Goal: Information Seeking & Learning: Learn about a topic

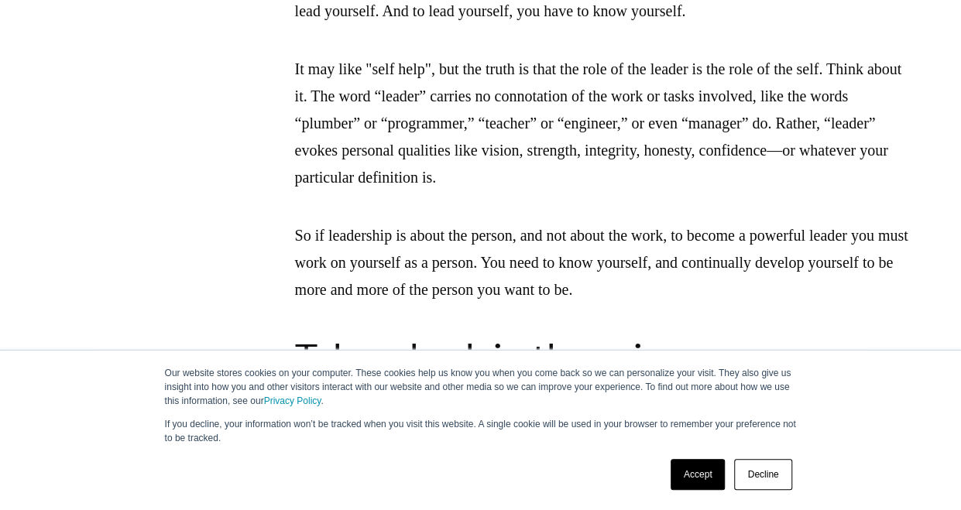
scroll to position [2326, 0]
drag, startPoint x: 527, startPoint y: 87, endPoint x: 548, endPoint y: 139, distance: 56.2
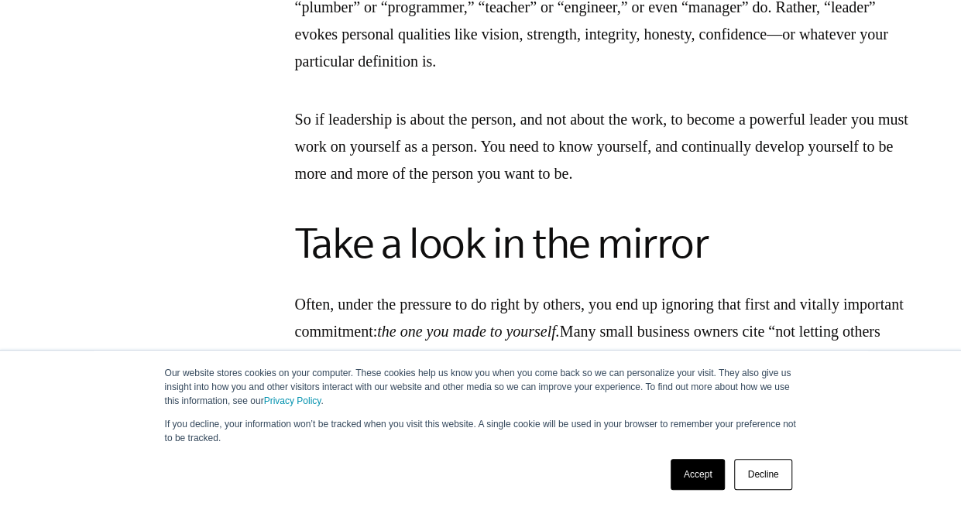
scroll to position [2442, 0]
drag, startPoint x: 503, startPoint y: 134, endPoint x: 519, endPoint y: 182, distance: 50.5
click at [519, 74] on p "It may like "self help", but the truth is that the role of the leader is the ro…" at bounding box center [605, 7] width 620 height 136
click at [517, 74] on p "It may like "self help", but the truth is that the role of the leader is the ro…" at bounding box center [605, 7] width 620 height 136
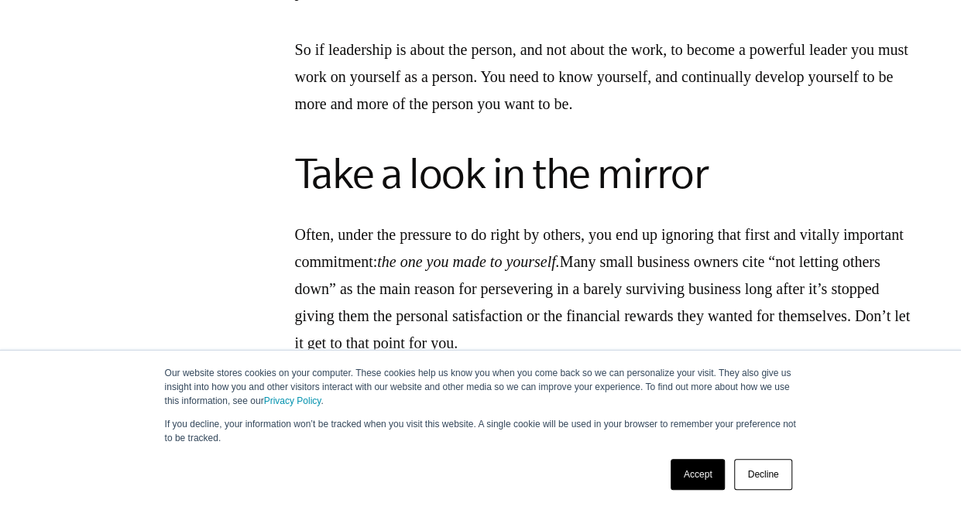
scroll to position [2515, 0]
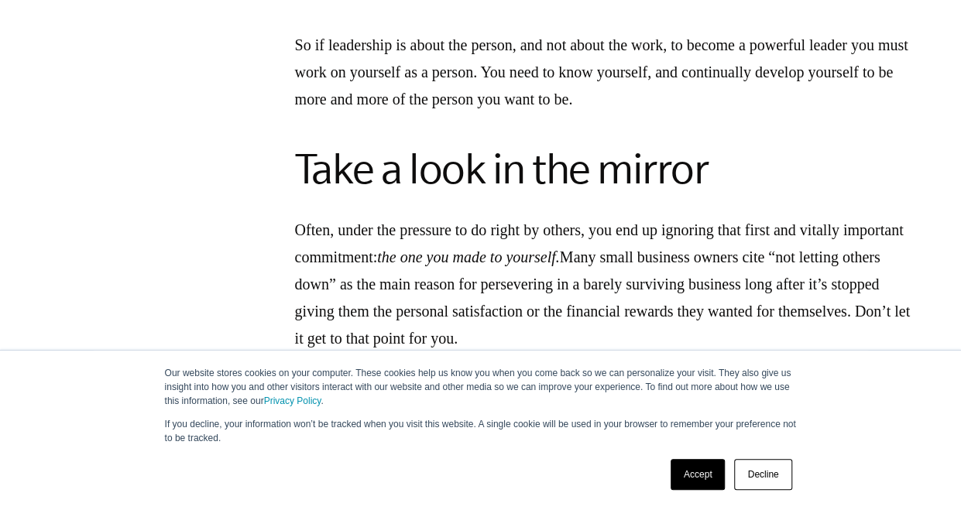
drag, startPoint x: 527, startPoint y: 80, endPoint x: 508, endPoint y: 97, distance: 25.8
drag, startPoint x: 508, startPoint y: 97, endPoint x: 496, endPoint y: 105, distance: 14.6
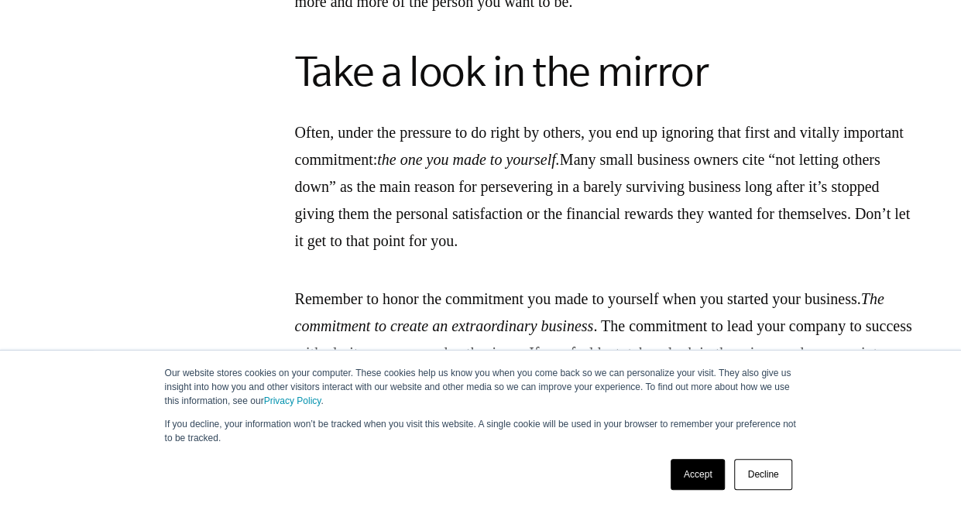
scroll to position [2618, 0]
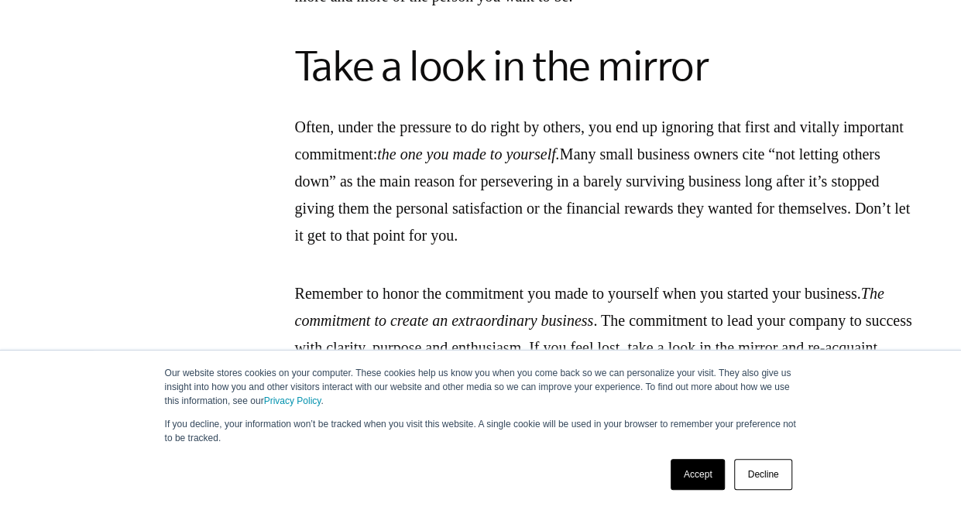
drag, startPoint x: 496, startPoint y: 120, endPoint x: 500, endPoint y: 145, distance: 25.1
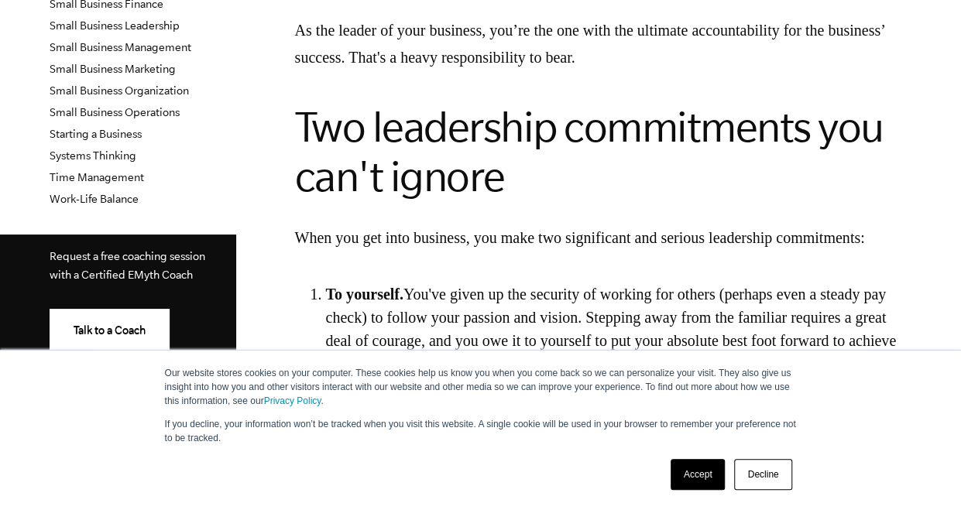
scroll to position [595, 0]
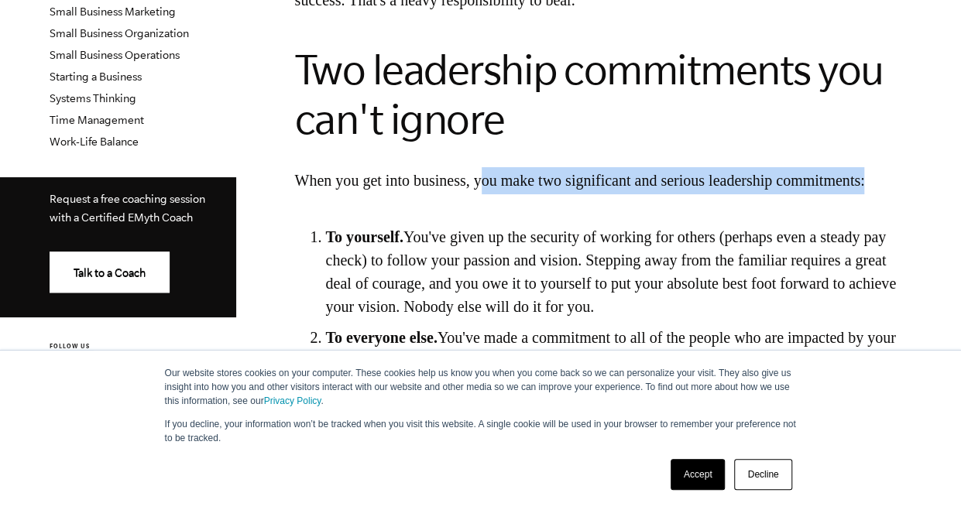
drag, startPoint x: 500, startPoint y: 174, endPoint x: 491, endPoint y: 210, distance: 36.8
click at [491, 194] on p "When you get into business, you make two significant and serious leadership com…" at bounding box center [605, 180] width 620 height 27
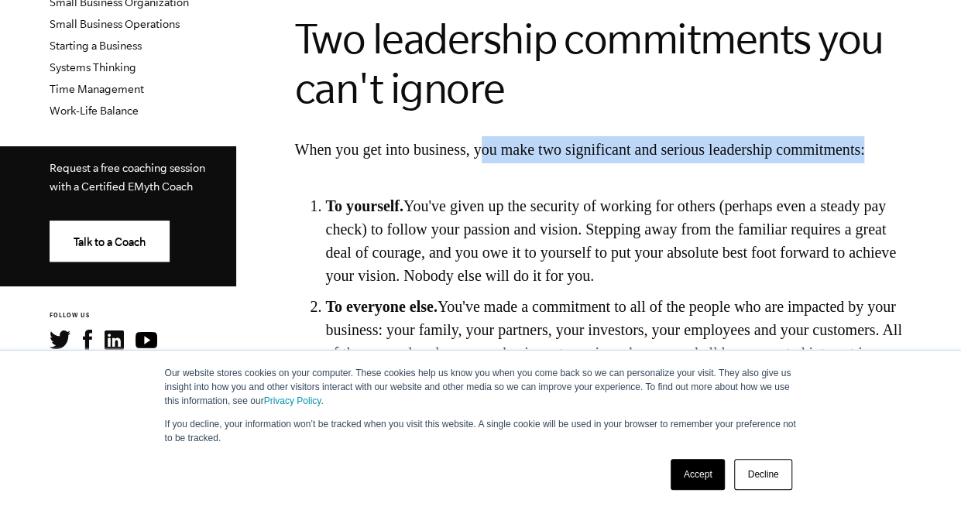
scroll to position [635, 0]
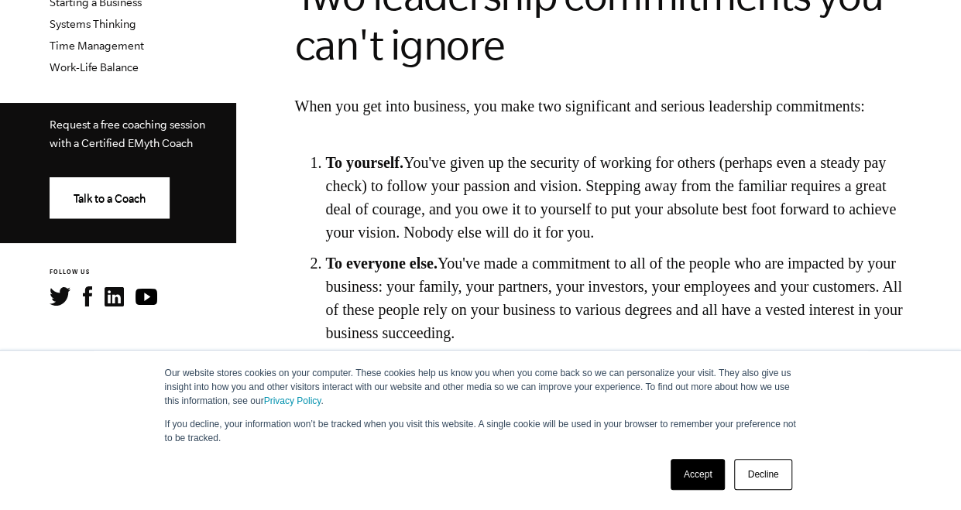
scroll to position [672, 0]
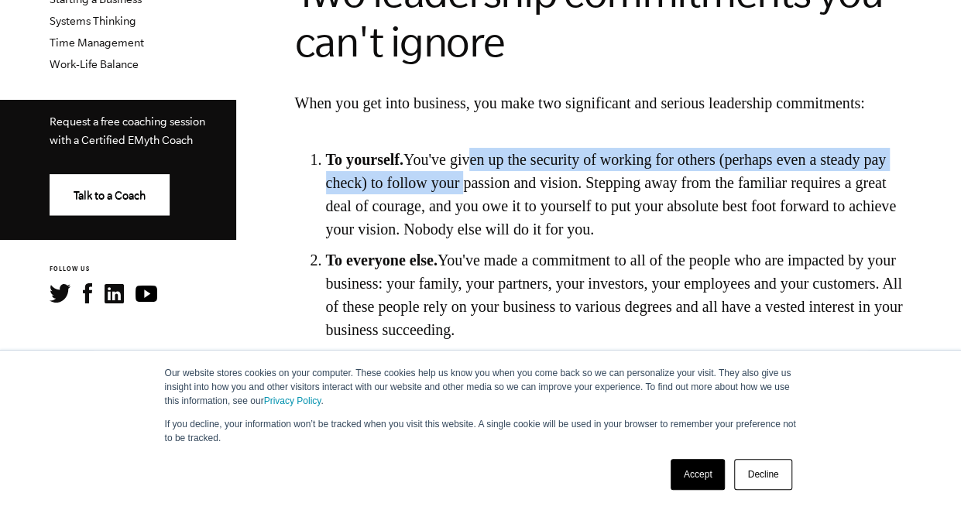
drag, startPoint x: 496, startPoint y: 193, endPoint x: 545, endPoint y: 217, distance: 54.4
click at [545, 217] on li "To yourself. You've given up the security of working for others (perhaps even a…" at bounding box center [620, 194] width 589 height 93
click at [536, 215] on li "To yourself. You've given up the security of working for others (perhaps even a…" at bounding box center [620, 194] width 589 height 93
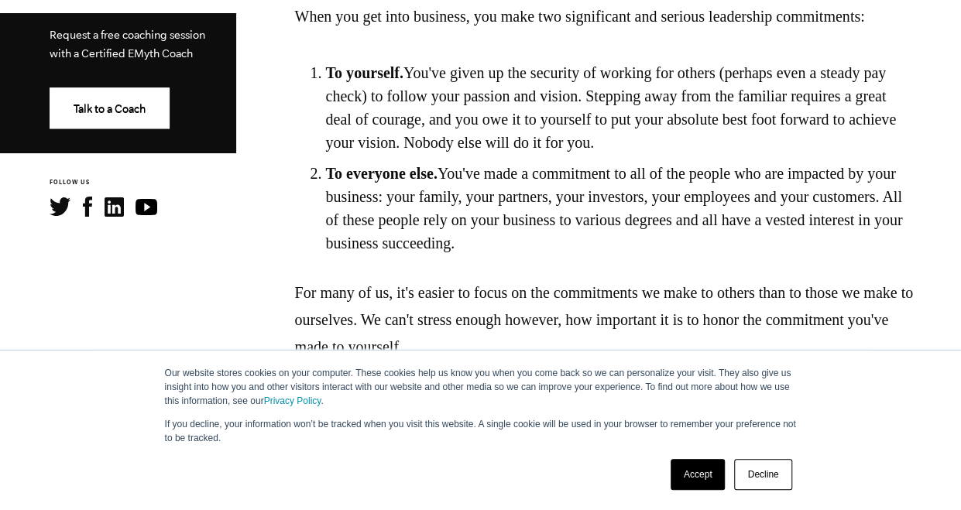
scroll to position [762, 0]
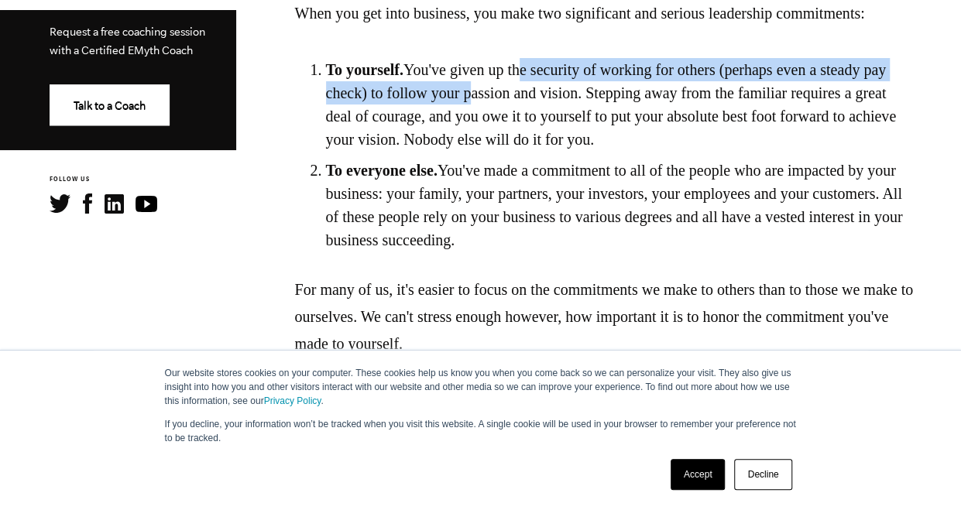
drag, startPoint x: 551, startPoint y: 92, endPoint x: 551, endPoint y: 117, distance: 24.8
click at [551, 117] on li "To yourself. You've given up the security of working for others (perhaps even a…" at bounding box center [620, 104] width 589 height 93
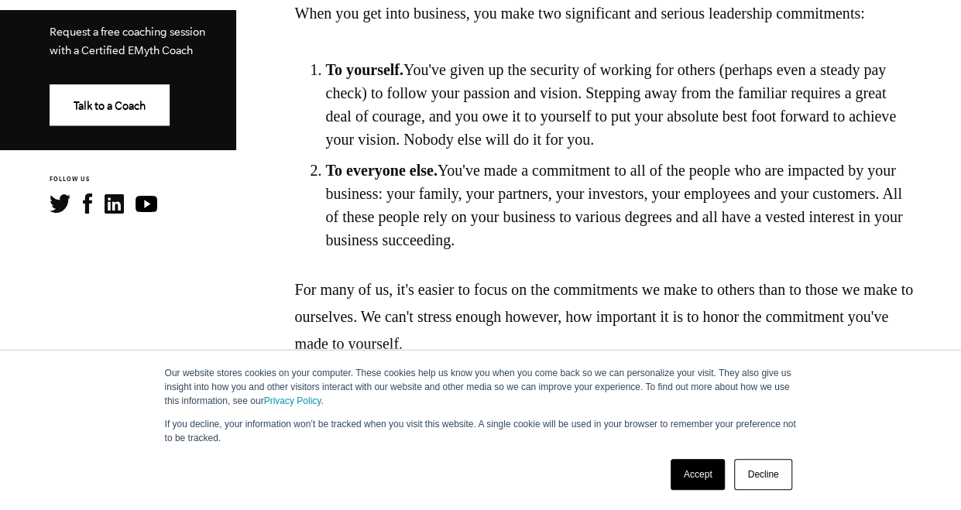
click at [579, 125] on li "To yourself. You've given up the security of working for others (perhaps even a…" at bounding box center [620, 104] width 589 height 93
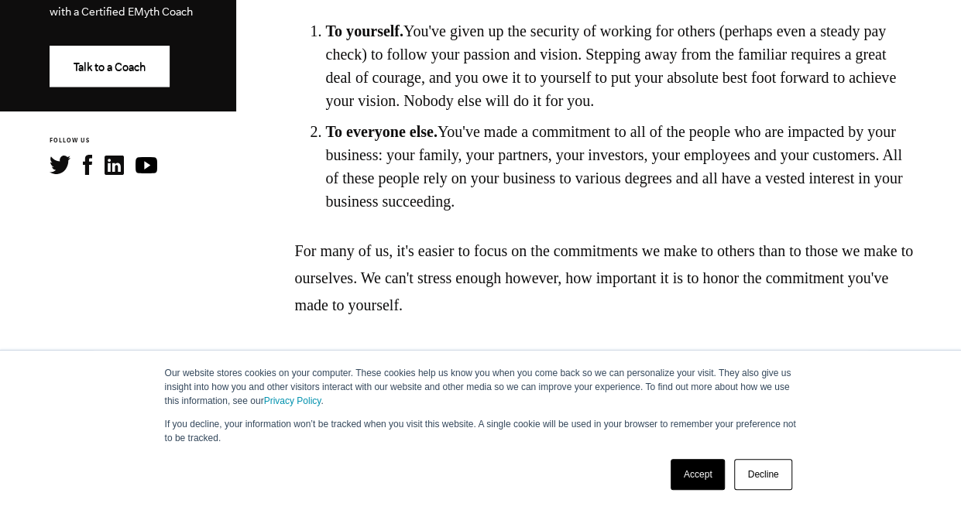
scroll to position [802, 0]
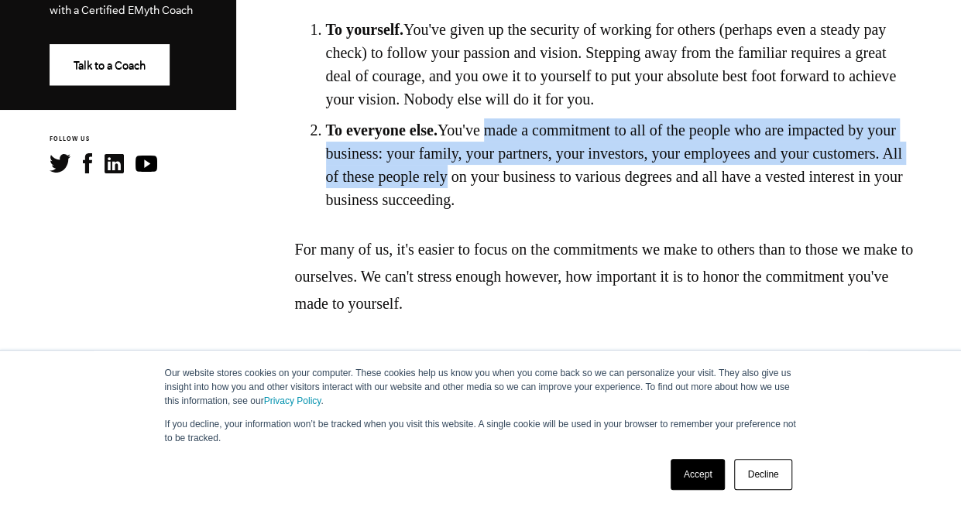
drag, startPoint x: 520, startPoint y: 157, endPoint x: 555, endPoint y: 206, distance: 60.0
click at [555, 206] on li "To everyone else. You've made a commitment to all of the people who are impacte…" at bounding box center [620, 164] width 589 height 93
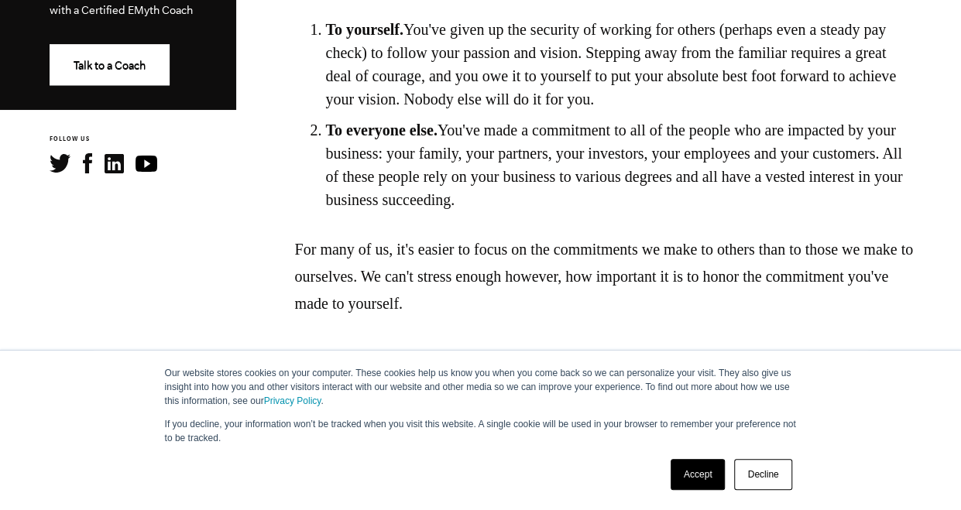
click at [570, 206] on li "To everyone else. You've made a commitment to all of the people who are impacte…" at bounding box center [620, 164] width 589 height 93
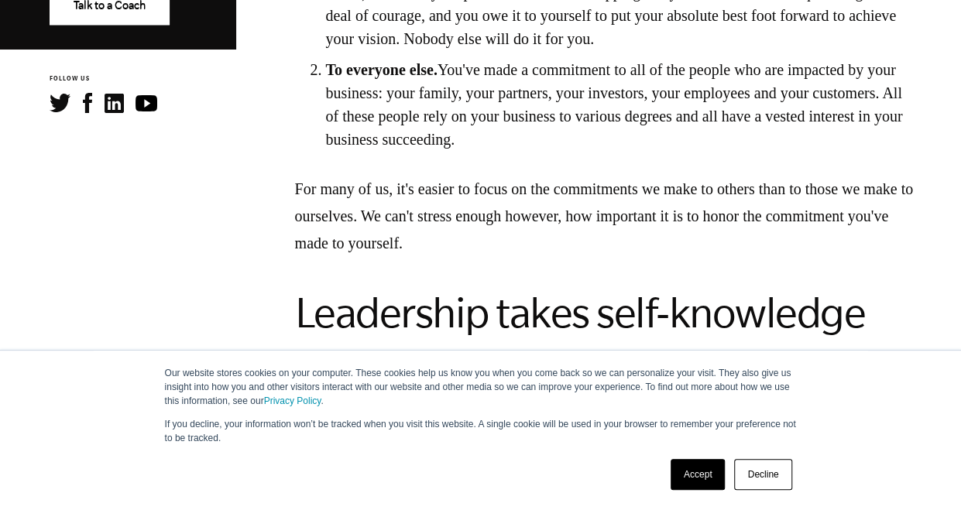
scroll to position [864, 0]
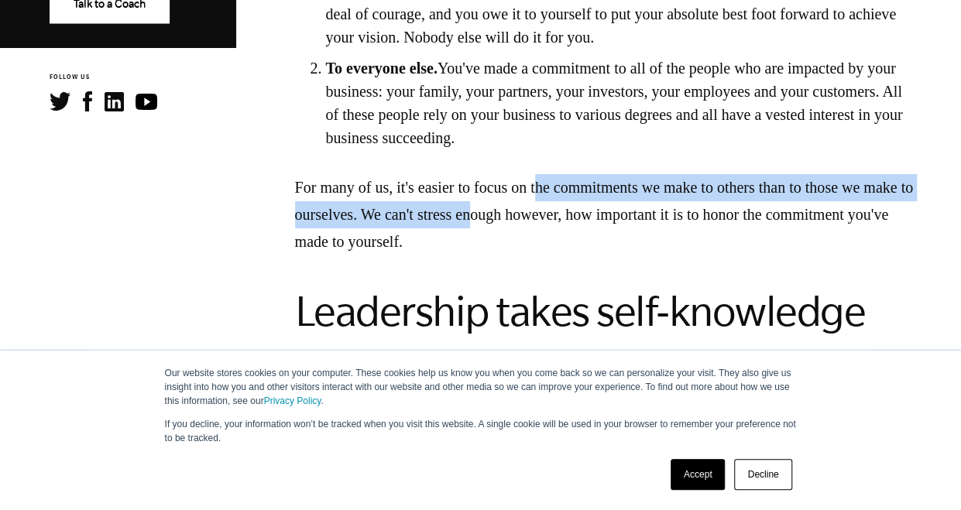
drag, startPoint x: 556, startPoint y: 211, endPoint x: 573, endPoint y: 249, distance: 41.6
click at [573, 249] on p "For many of us, it's easier to focus on the commitments we make to others than …" at bounding box center [605, 214] width 620 height 81
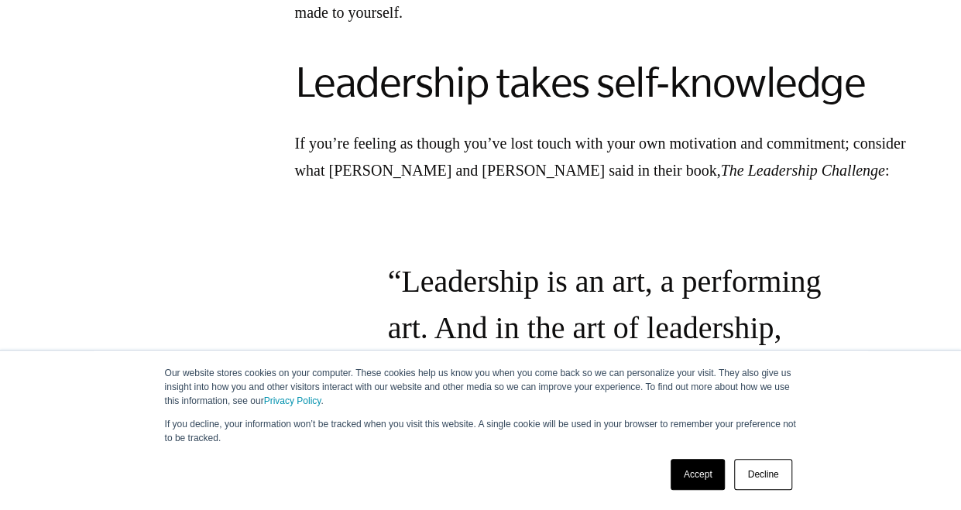
scroll to position [1098, 0]
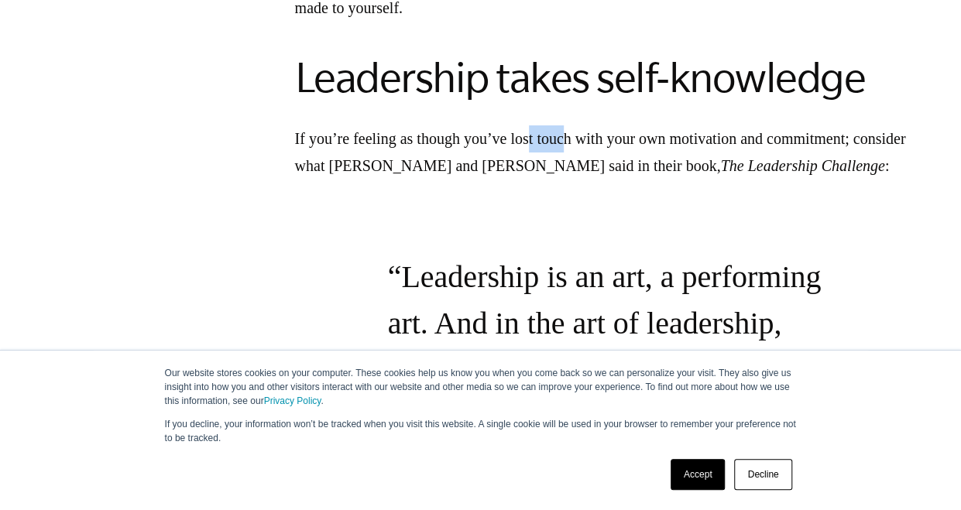
drag, startPoint x: 542, startPoint y: 163, endPoint x: 582, endPoint y: 175, distance: 41.9
click at [582, 175] on p "If you’re feeling as though you’ve lost touch with your own motivation and comm…" at bounding box center [605, 152] width 620 height 54
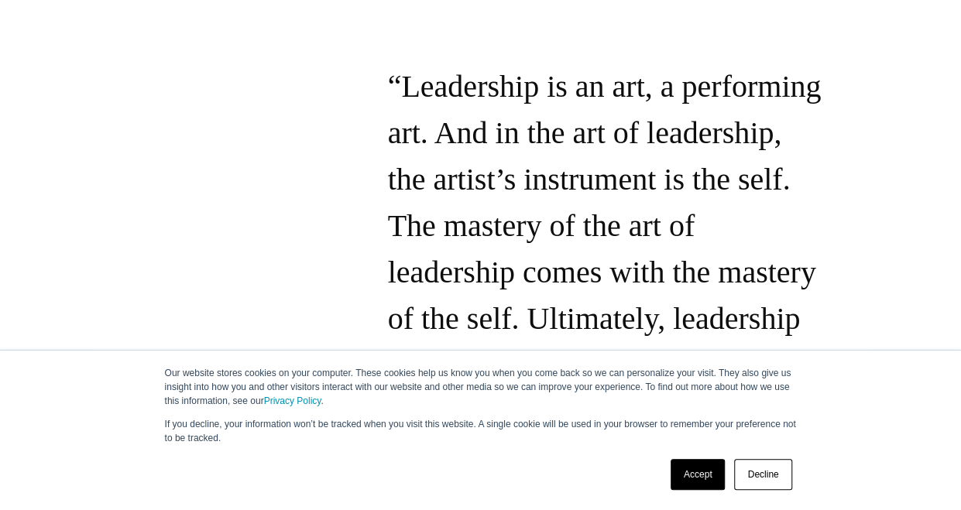
click at [592, 145] on p "Leadership is an art, a performing art. And in the art of leadership, the artis…" at bounding box center [605, 459] width 434 height 790
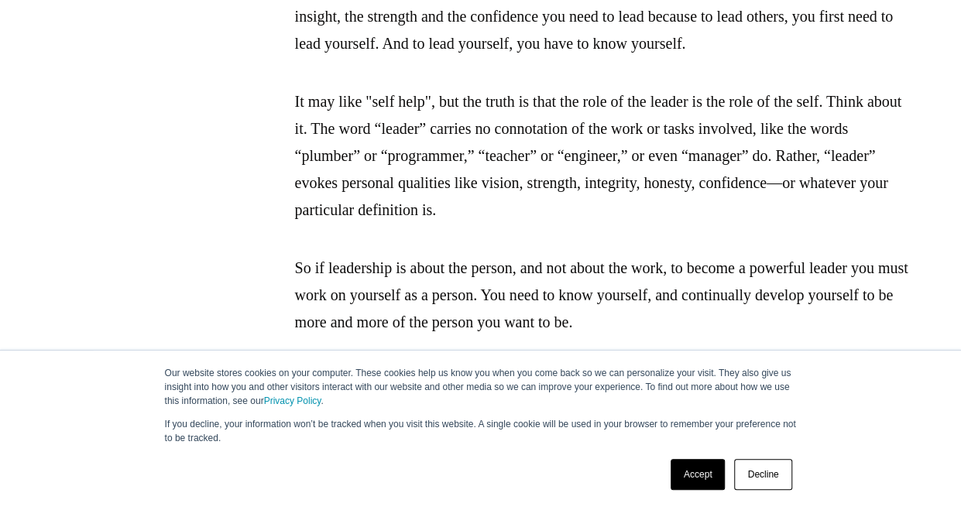
scroll to position [2294, 0]
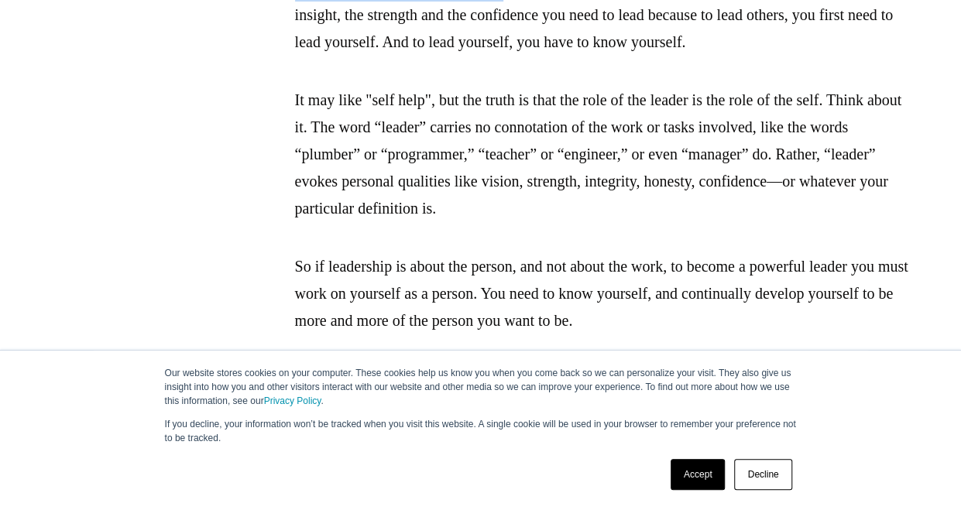
drag, startPoint x: 534, startPoint y: 105, endPoint x: 598, endPoint y: 142, distance: 74.3
click at [598, 56] on p "Knowing yourself well— really and truly well —is central to your ability to lea…" at bounding box center [605, 1] width 620 height 108
click at [608, 56] on p "Knowing yourself well— really and truly well —is central to your ability to lea…" at bounding box center [605, 1] width 620 height 108
click at [604, 56] on p "Knowing yourself well— really and truly well —is central to your ability to lea…" at bounding box center [605, 1] width 620 height 108
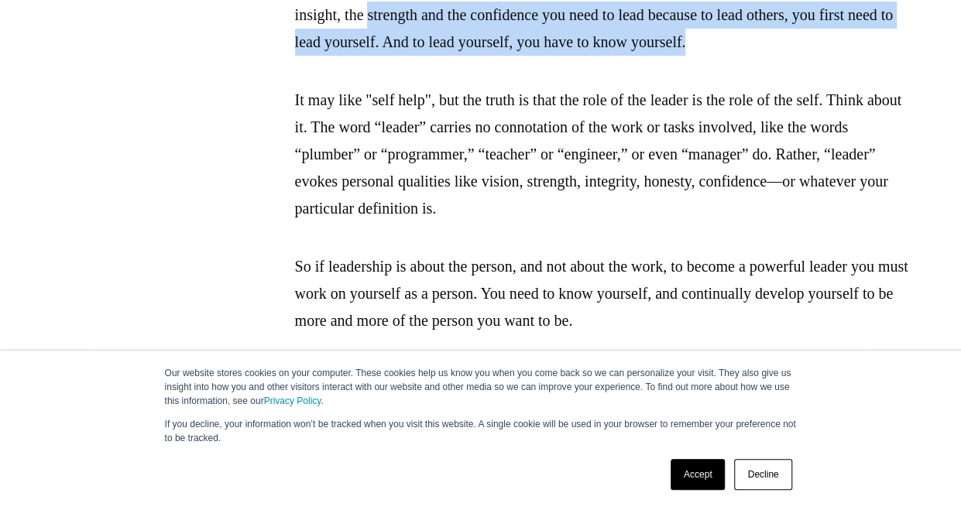
drag, startPoint x: 565, startPoint y: 160, endPoint x: 608, endPoint y: 213, distance: 67.7
click at [608, 56] on p "Knowing yourself well— really and truly well —is central to your ability to lea…" at bounding box center [605, 1] width 620 height 108
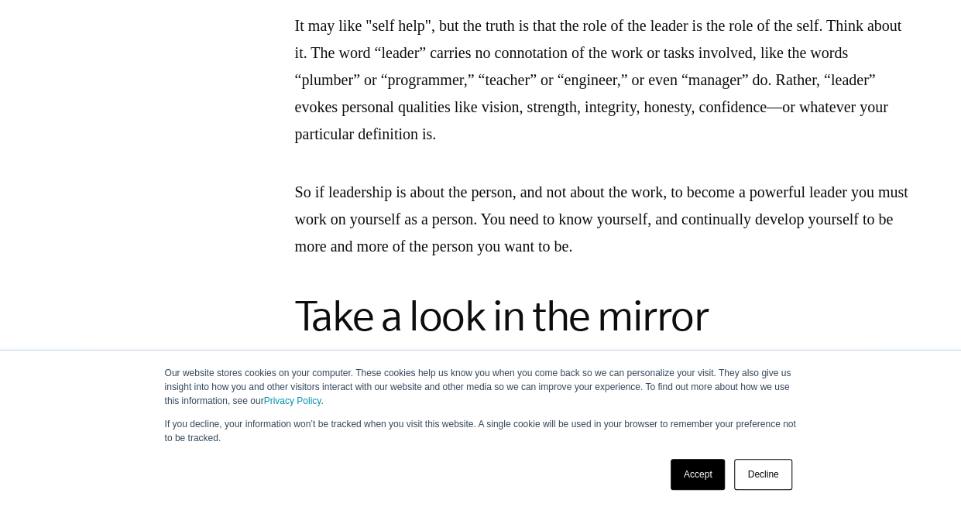
click at [601, 148] on p "It may like "self help", but the truth is that the role of the leader is the ro…" at bounding box center [605, 80] width 620 height 136
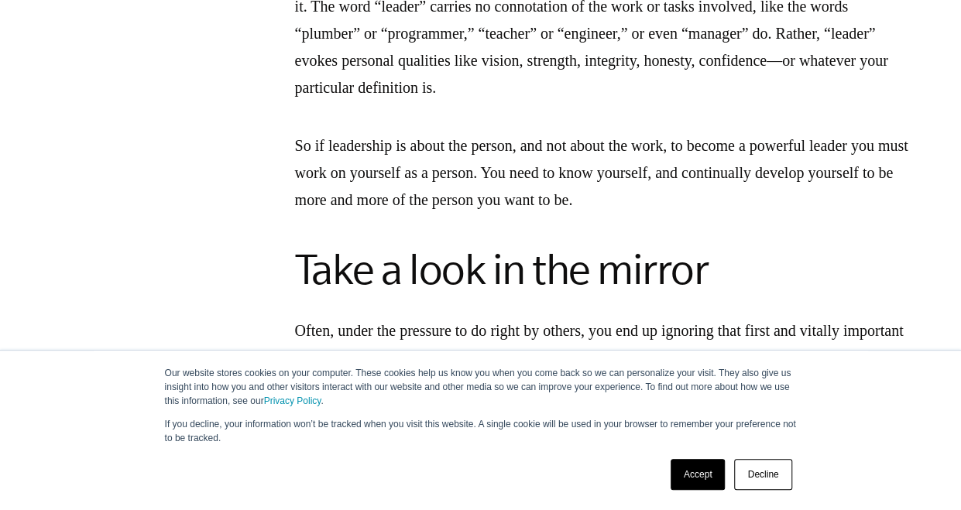
scroll to position [2412, 0]
